Goal: Task Accomplishment & Management: Manage account settings

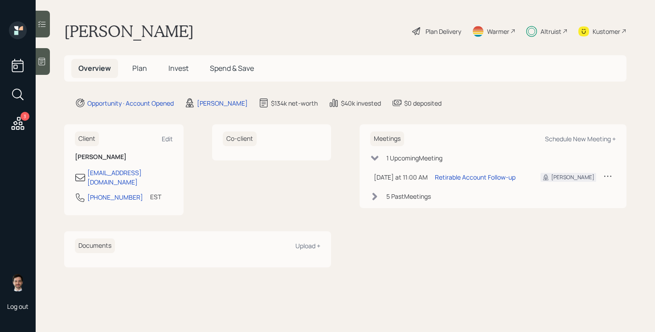
click at [210, 24] on div "[PERSON_NAME] Plan Delivery Warmer Altruist Kustomer" at bounding box center [345, 31] width 562 height 20
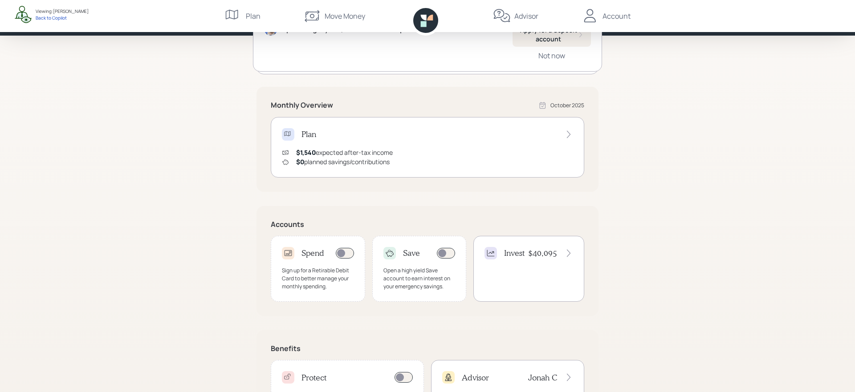
scroll to position [160, 0]
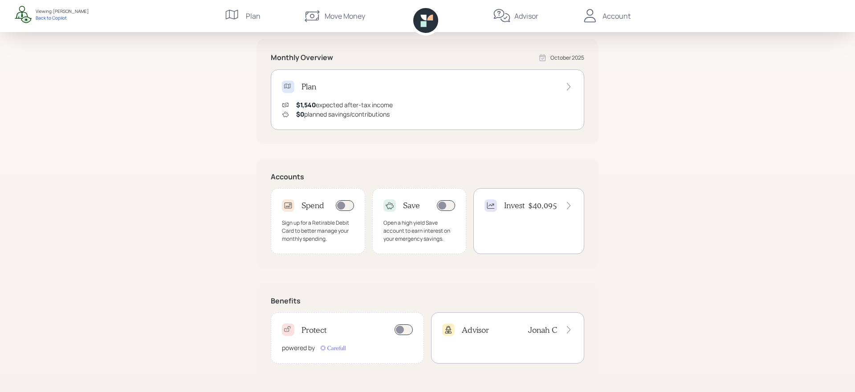
click at [433, 278] on div "Open a high-yield, FDIC-insured deposit account Apply for a deposit account Not…" at bounding box center [428, 179] width 342 height 426
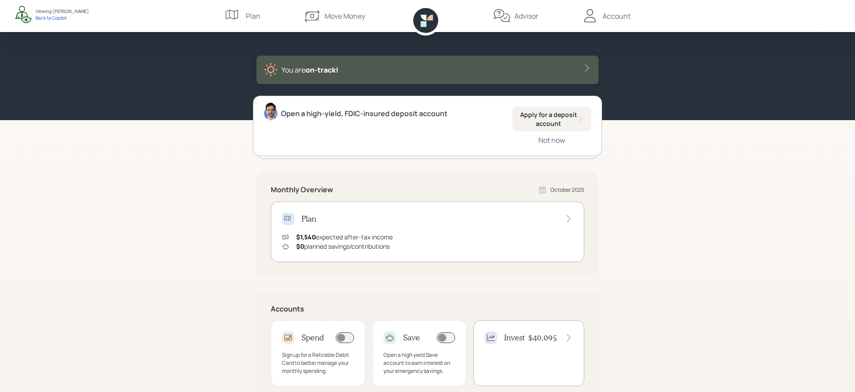
scroll to position [0, 0]
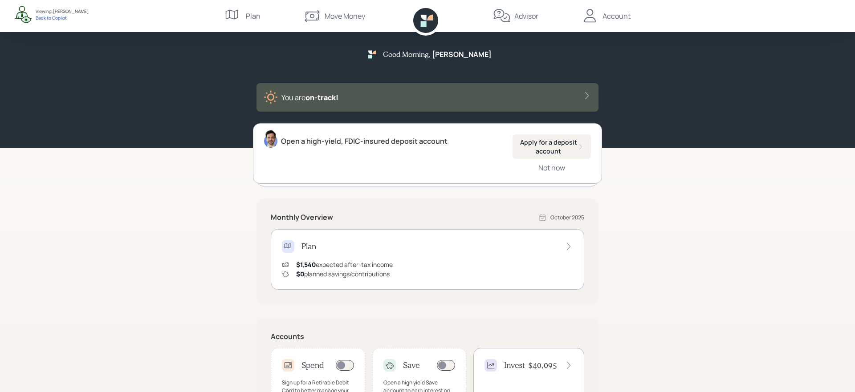
click at [621, 16] on div "Account" at bounding box center [617, 16] width 28 height 11
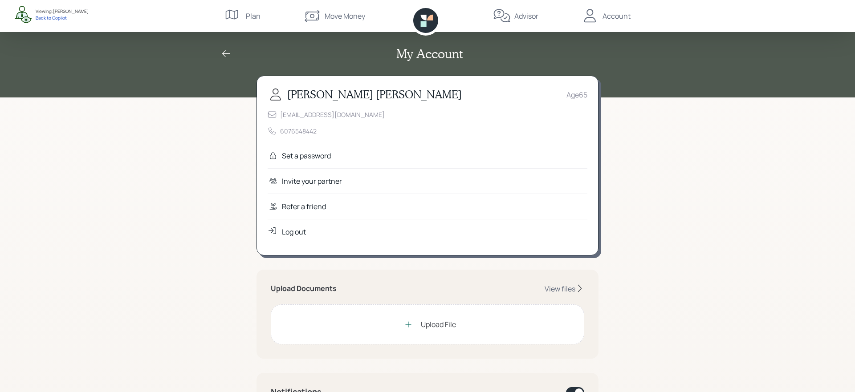
click at [307, 209] on div "Refer a friend" at bounding box center [304, 206] width 44 height 11
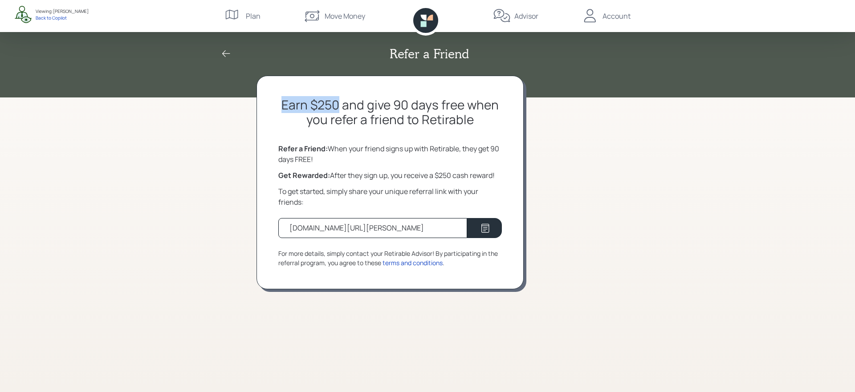
drag, startPoint x: 283, startPoint y: 107, endPoint x: 339, endPoint y: 111, distance: 56.3
click at [339, 111] on h2 "Earn $250 and give 90 days free when you refer a friend to Retirable" at bounding box center [390, 113] width 224 height 30
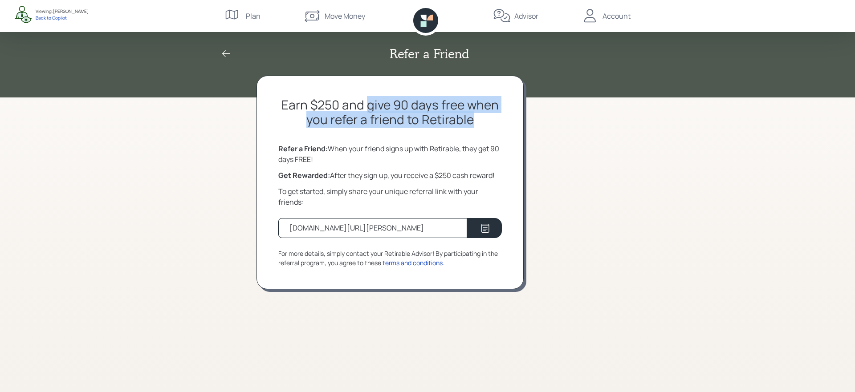
drag, startPoint x: 370, startPoint y: 104, endPoint x: 482, endPoint y: 131, distance: 115.1
click at [482, 131] on div "Earn $250 and give 90 days free when you refer a friend to Retirable Refer a Fr…" at bounding box center [390, 183] width 267 height 214
click at [471, 122] on h2 "Earn $250 and give 90 days free when you refer a friend to Retirable" at bounding box center [390, 113] width 224 height 30
